Goal: Information Seeking & Learning: Learn about a topic

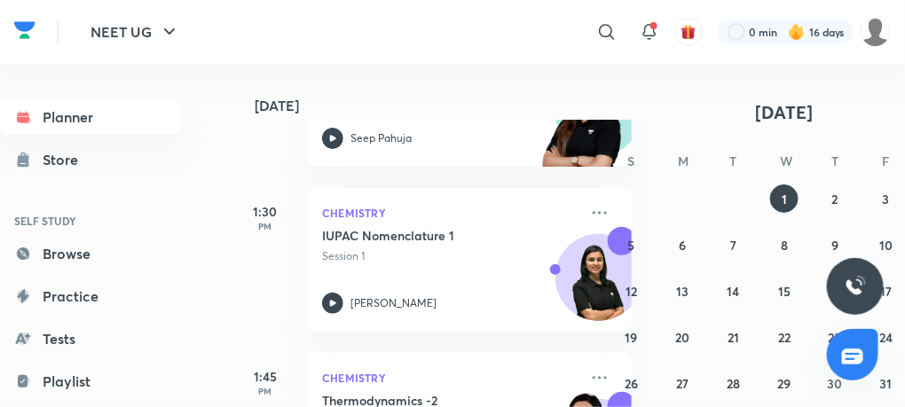
scroll to position [631, 0]
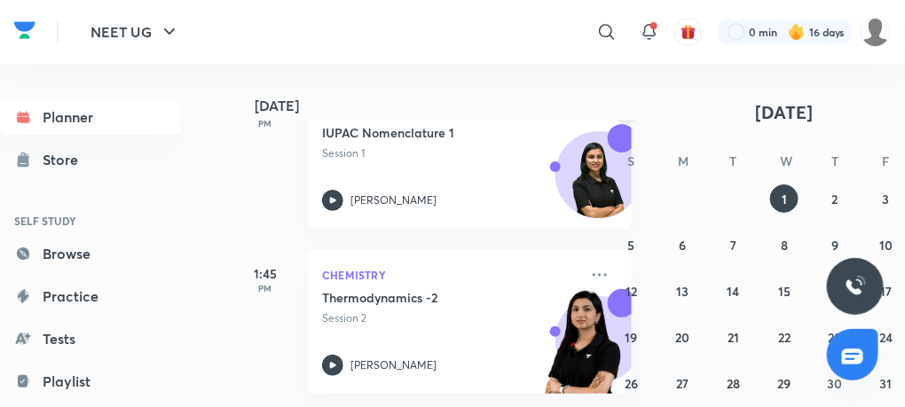
click at [628, 108] on icon "button" at bounding box center [626, 111] width 4 height 7
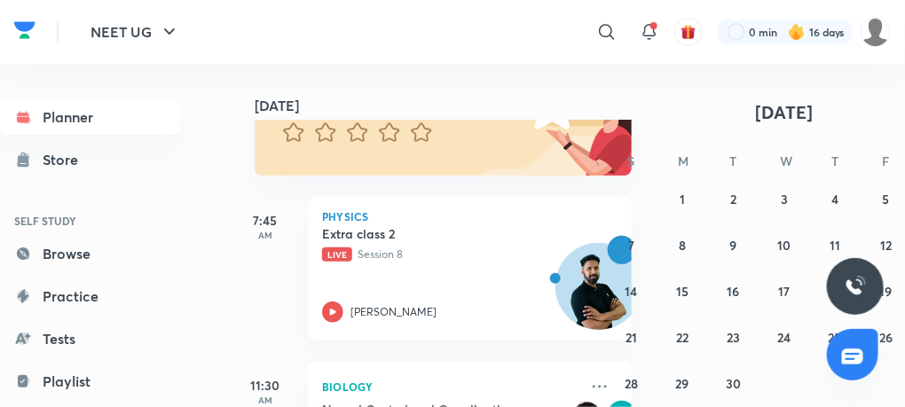
scroll to position [61, 0]
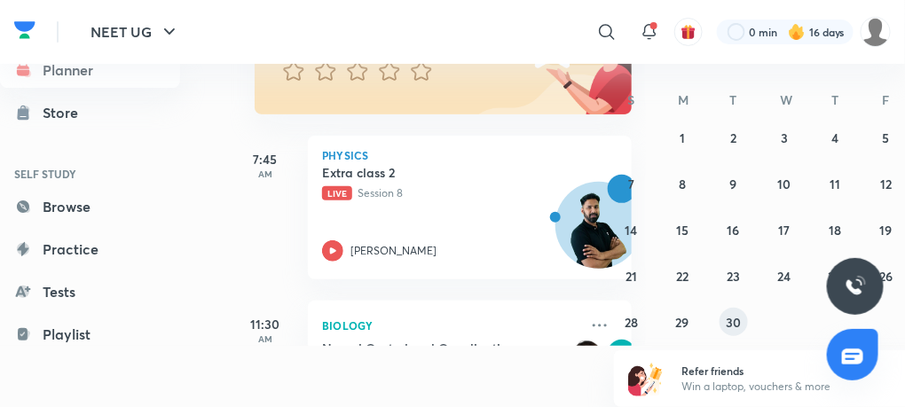
click at [734, 320] on abbr "30" at bounding box center [732, 322] width 15 height 17
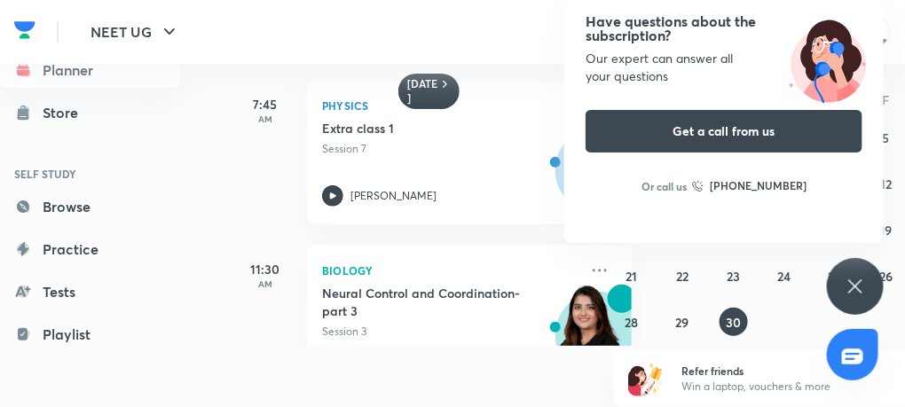
click at [863, 277] on icon at bounding box center [854, 286] width 21 height 21
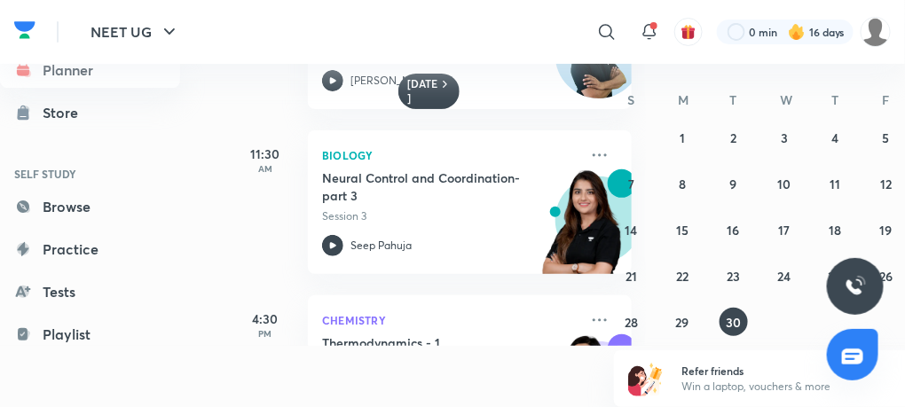
scroll to position [222, 0]
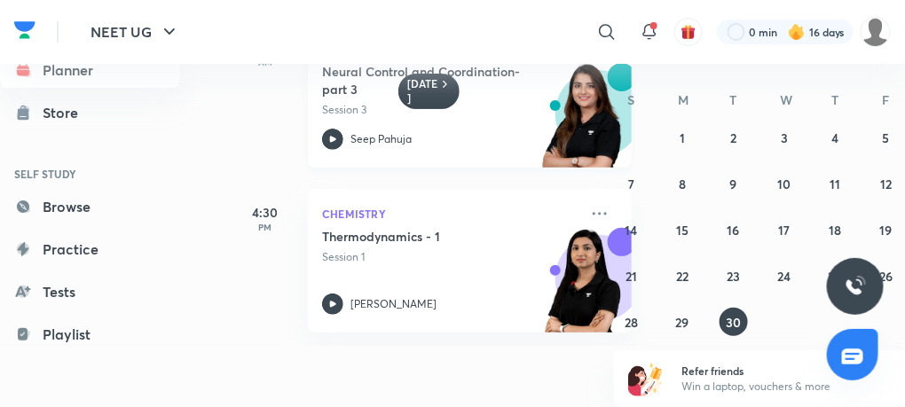
click at [335, 126] on div "Neural Control and Coordination- part 3 Session 3 Seep Pahuja" at bounding box center [450, 106] width 256 height 87
